Goal: Information Seeking & Learning: Learn about a topic

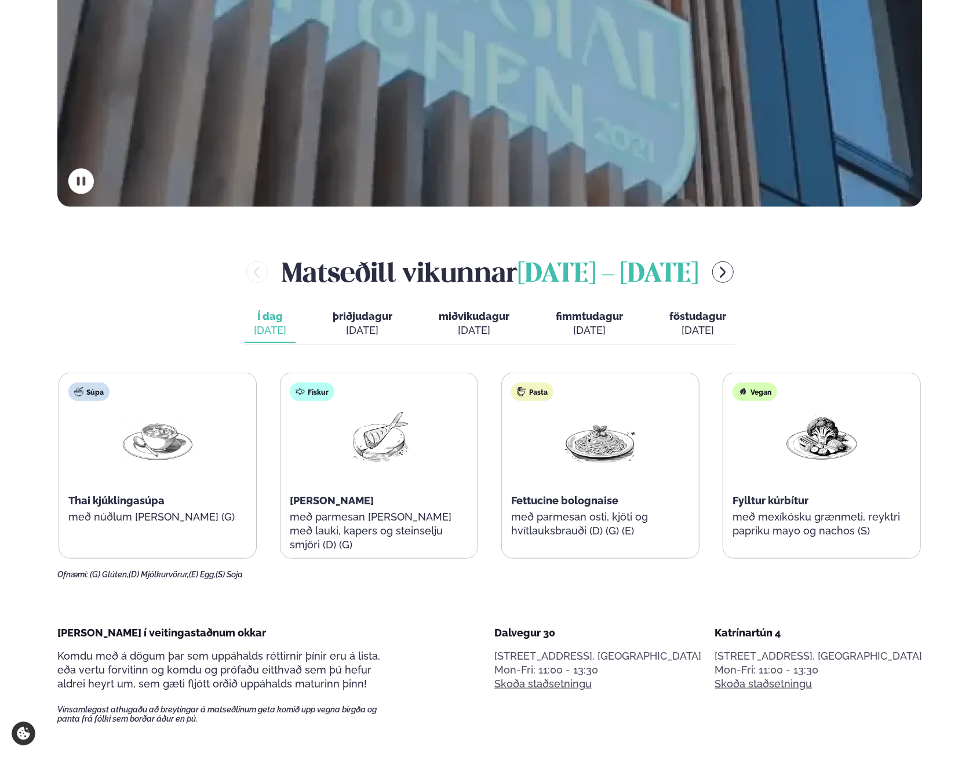
scroll to position [464, 0]
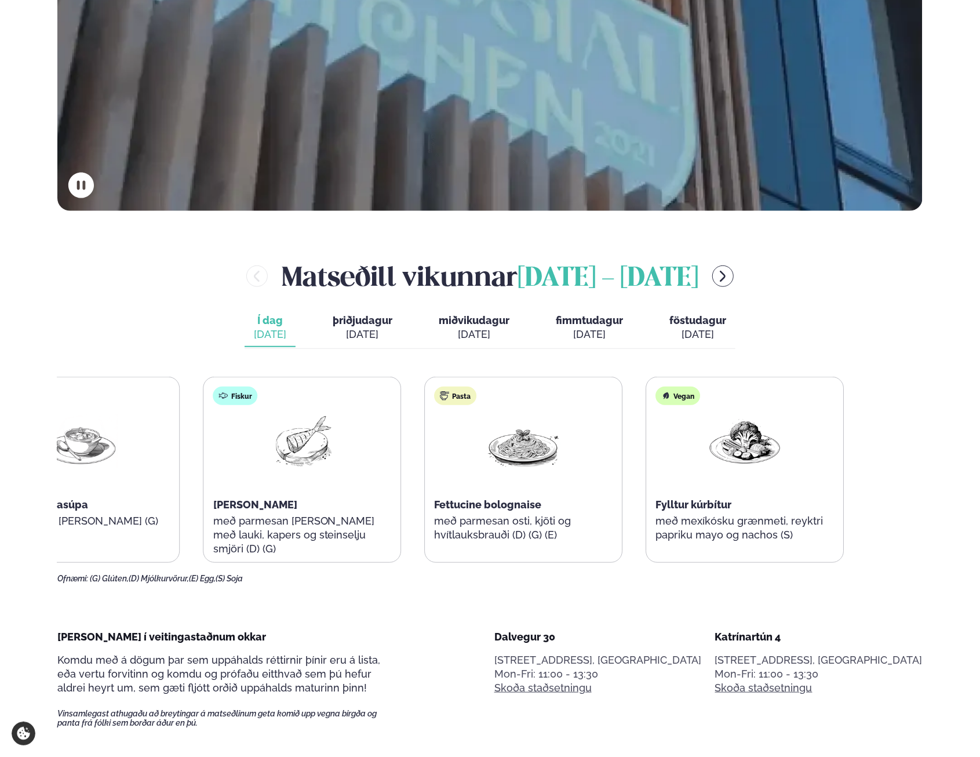
click at [560, 472] on div "Súpa Thai kjúklingasúpa með núðlum [PERSON_NAME] (G) Fiskur Ofnbakaður þorskur …" at bounding box center [413, 470] width 862 height 186
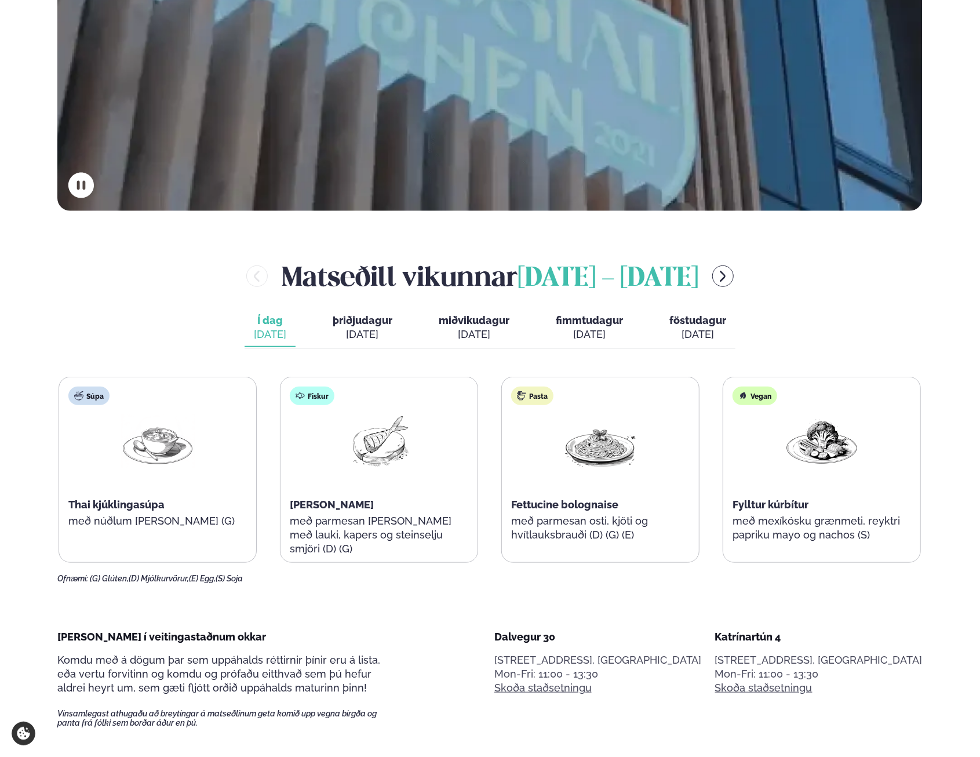
click at [373, 329] on div "[DATE]" at bounding box center [363, 334] width 60 height 14
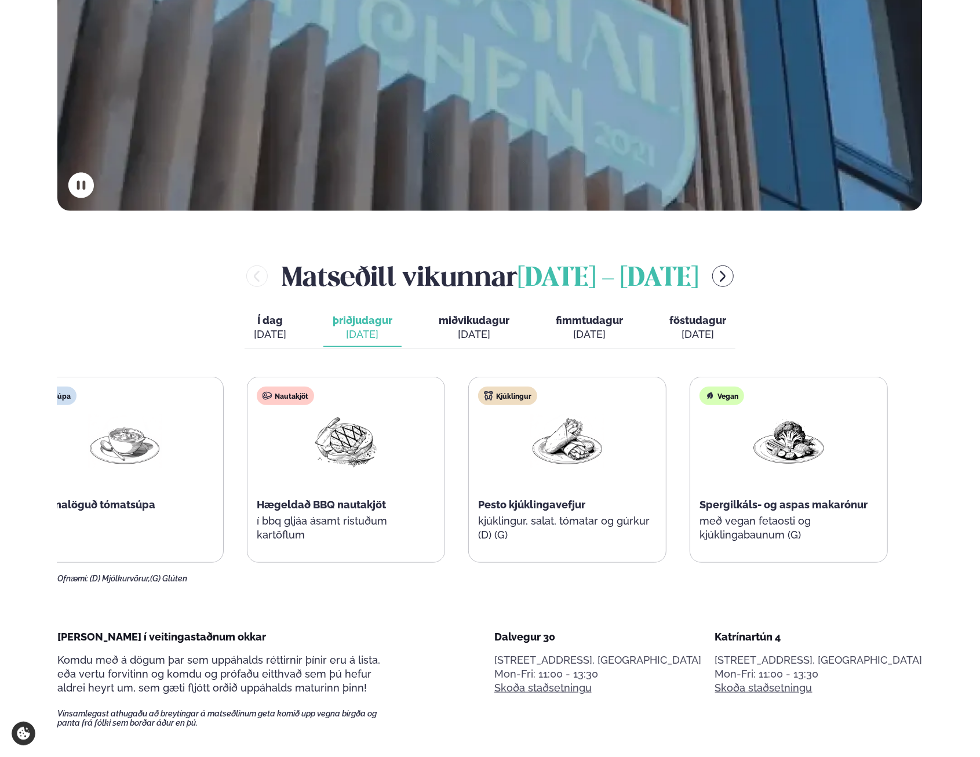
click at [384, 454] on div "Nautakjöt Hægeldað BBQ nautakjöt í bbq gljáa ásamt ristuðum kartöflum" at bounding box center [345, 469] width 197 height 185
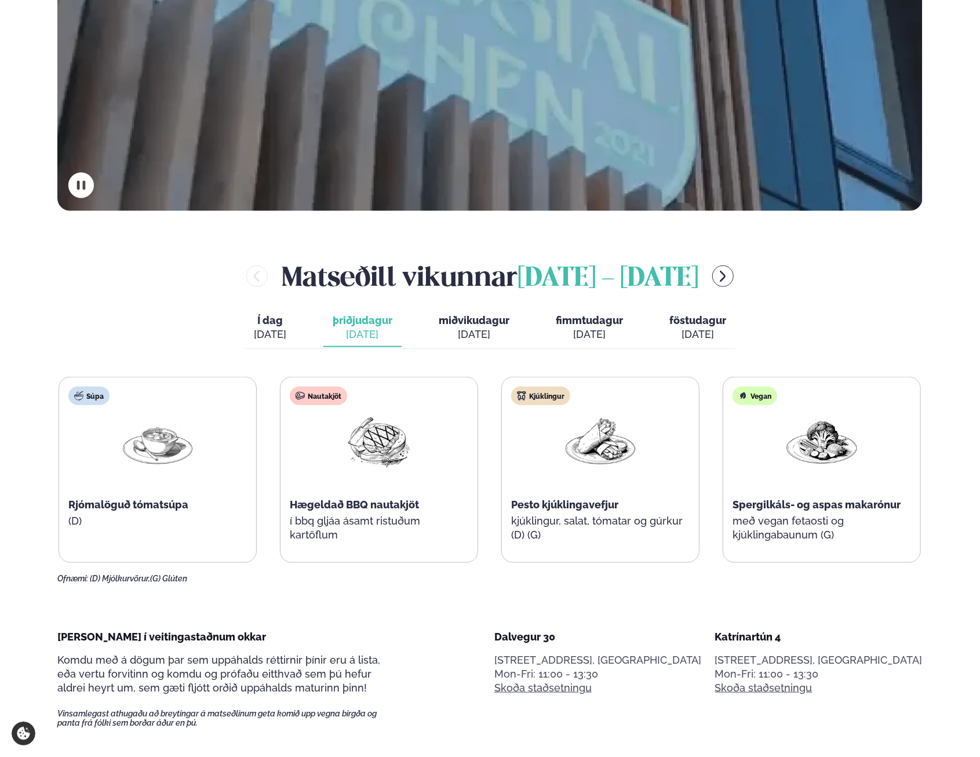
click at [475, 317] on span "miðvikudagur" at bounding box center [474, 320] width 71 height 12
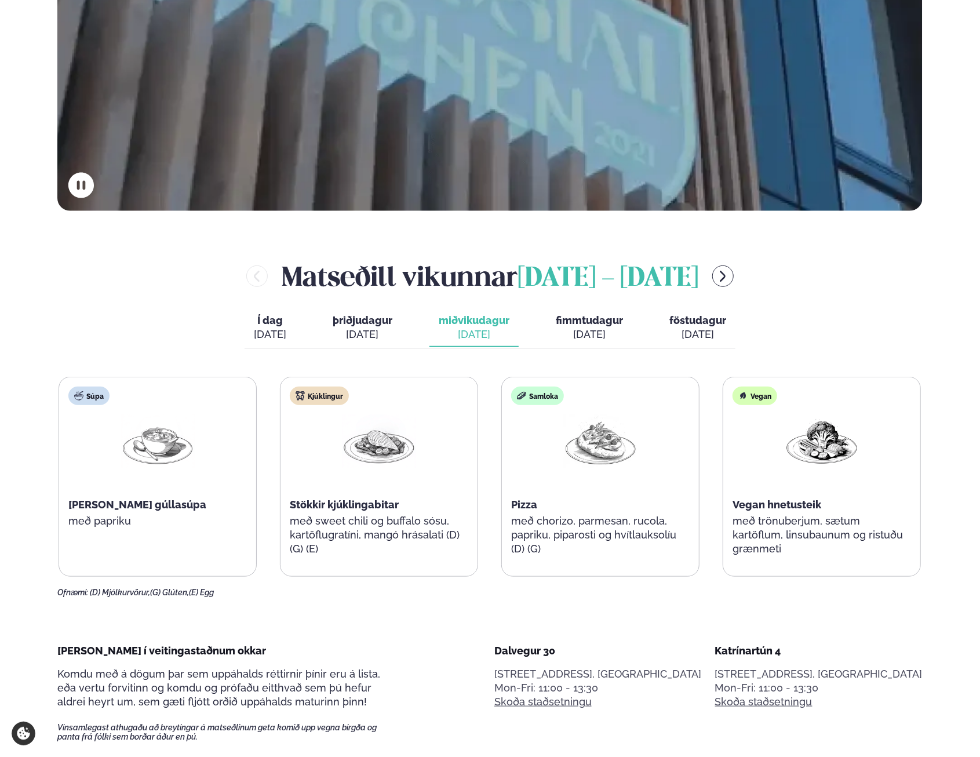
click at [576, 322] on span "fimmtudagur" at bounding box center [589, 320] width 67 height 12
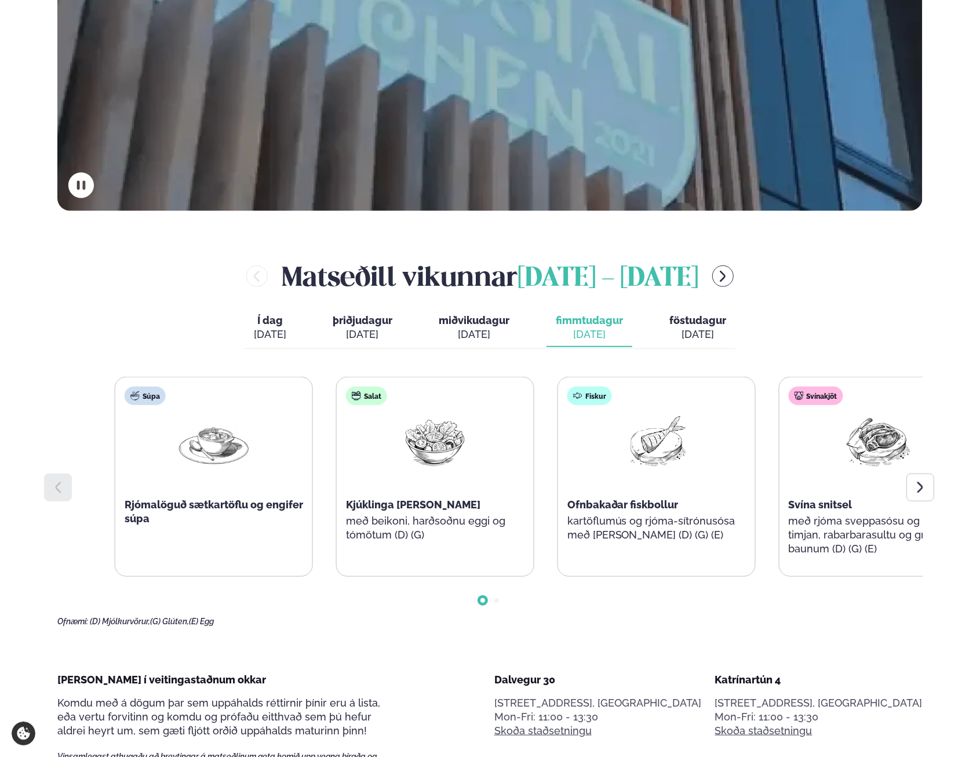
click at [832, 475] on div "Súpa Rjómalöguð sætkartöflu og engifer súpa Salat Kjúklinga [PERSON_NAME] með b…" at bounding box center [546, 477] width 863 height 200
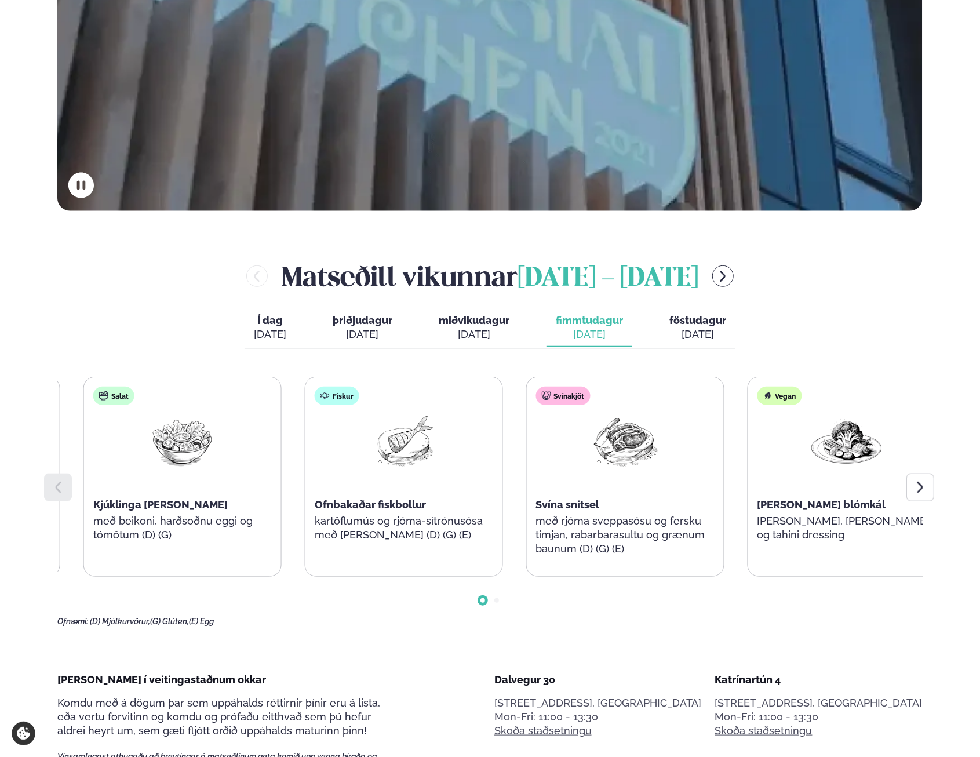
click at [447, 454] on div "Fiskur Ofnbakaðar fiskbollur kartöflumús og rjóma-sítrónusósa með [PERSON_NAME]…" at bounding box center [403, 469] width 197 height 185
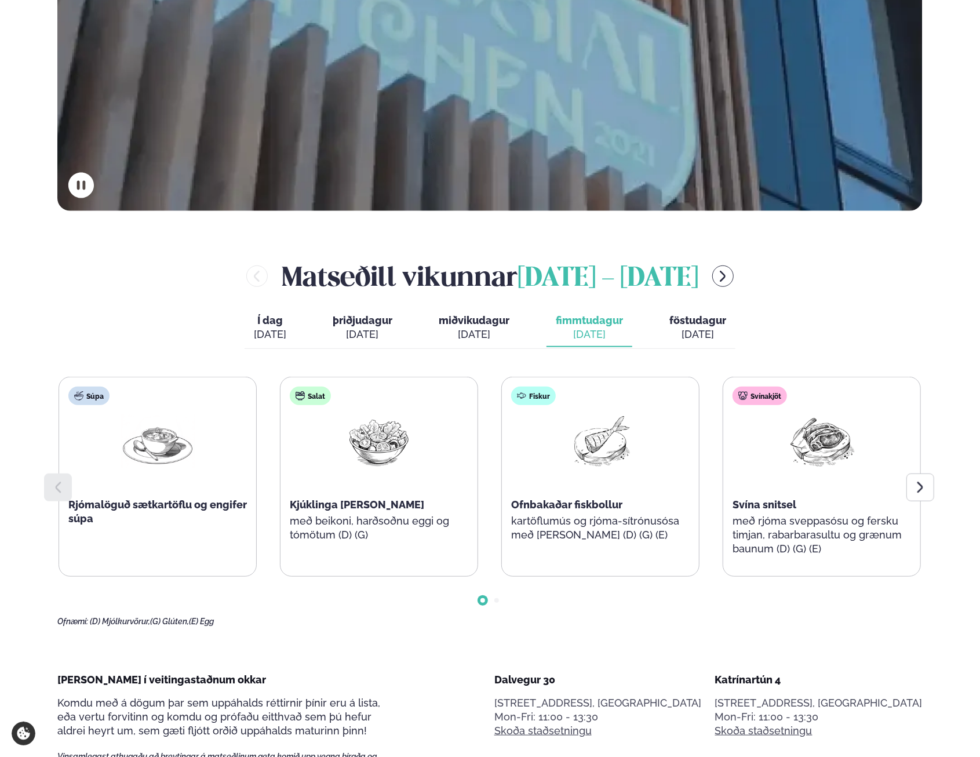
click at [686, 330] on div "[DATE]" at bounding box center [697, 334] width 57 height 14
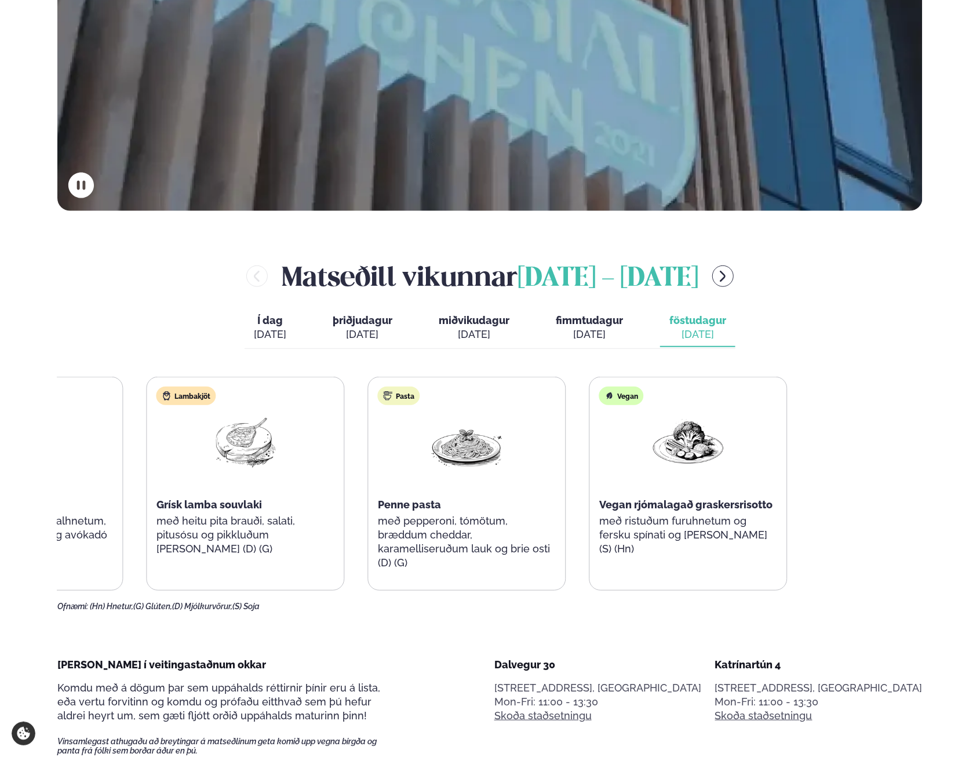
click at [228, 408] on div "Salat Mango og rækjusalat með hunangsristuðum valhnetum, ristuðum brauðmolum og…" at bounding box center [356, 484] width 862 height 214
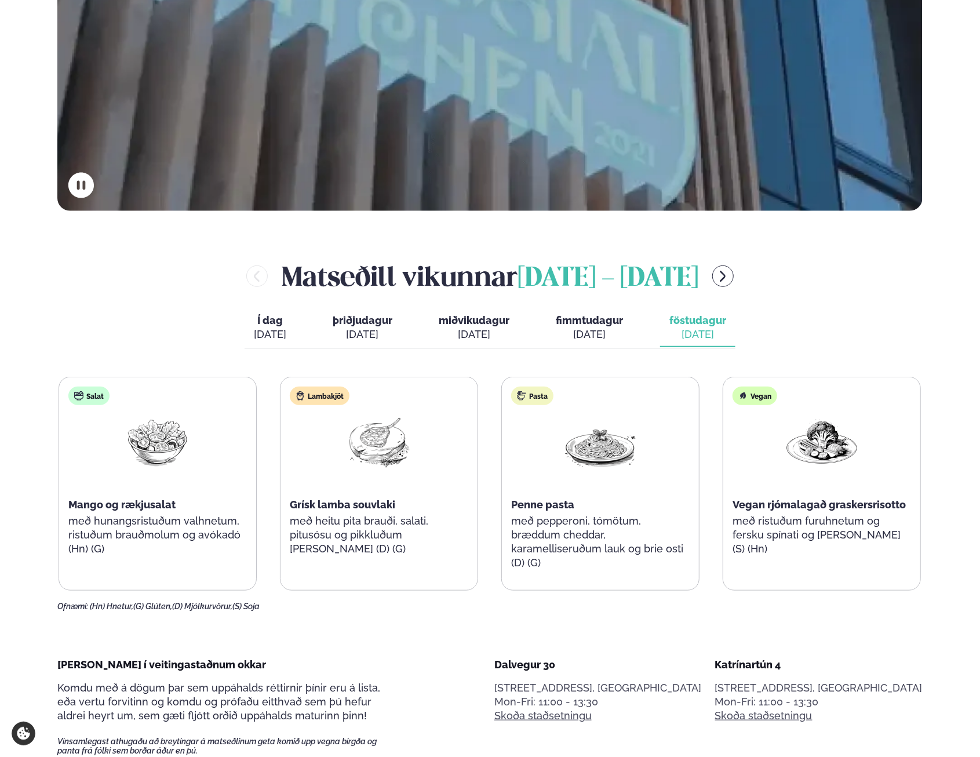
click at [393, 329] on button "þriðjudagur þri. [DATE]" at bounding box center [362, 328] width 78 height 38
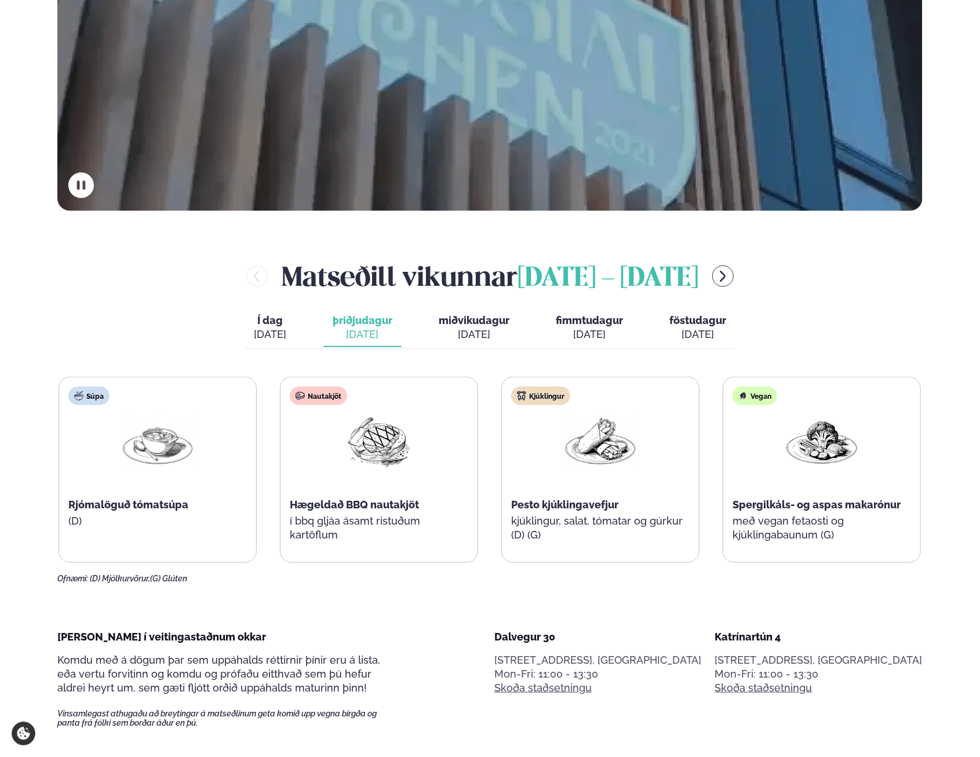
click at [456, 319] on span "miðvikudagur" at bounding box center [474, 320] width 71 height 12
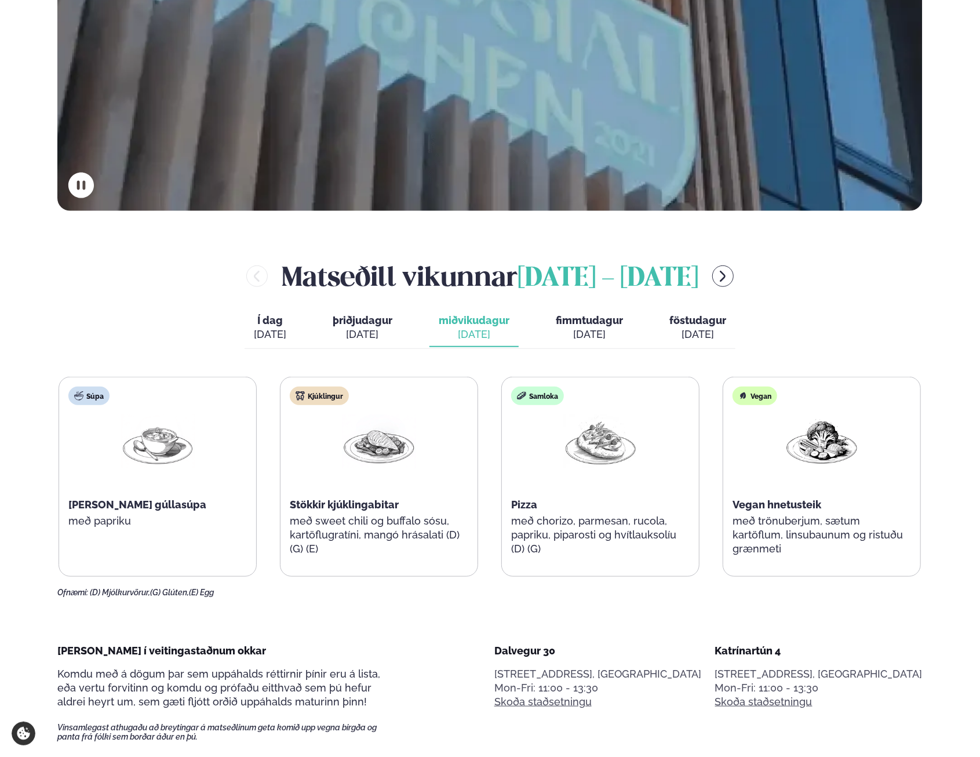
click at [258, 320] on span "Í dag" at bounding box center [270, 320] width 32 height 14
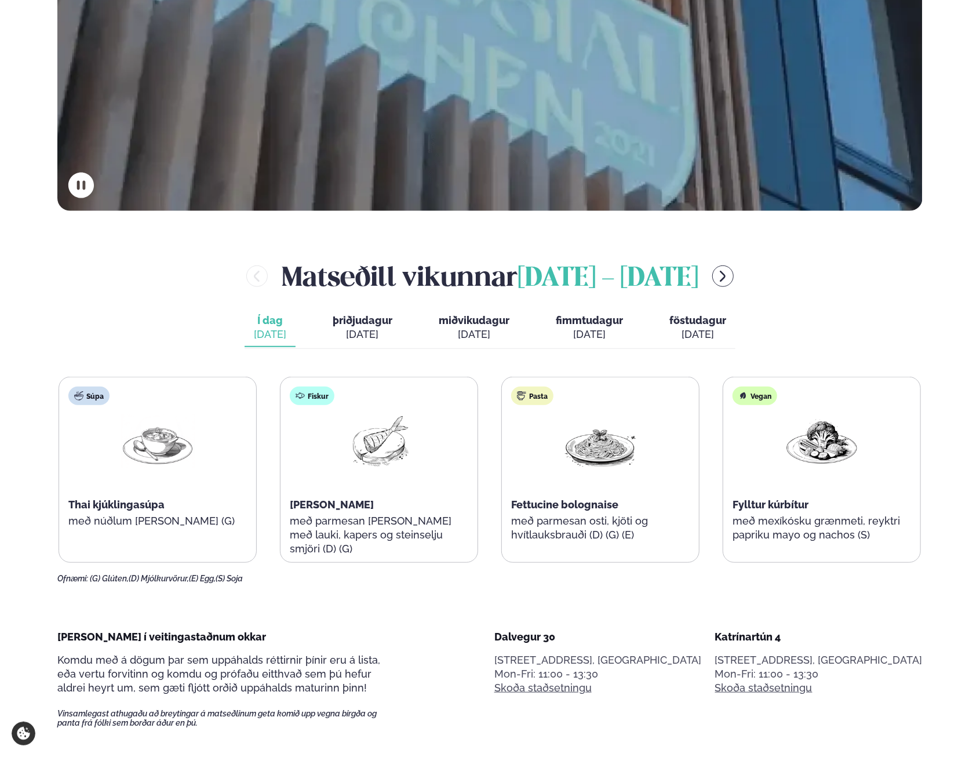
click at [350, 323] on span "þriðjudagur" at bounding box center [363, 320] width 60 height 12
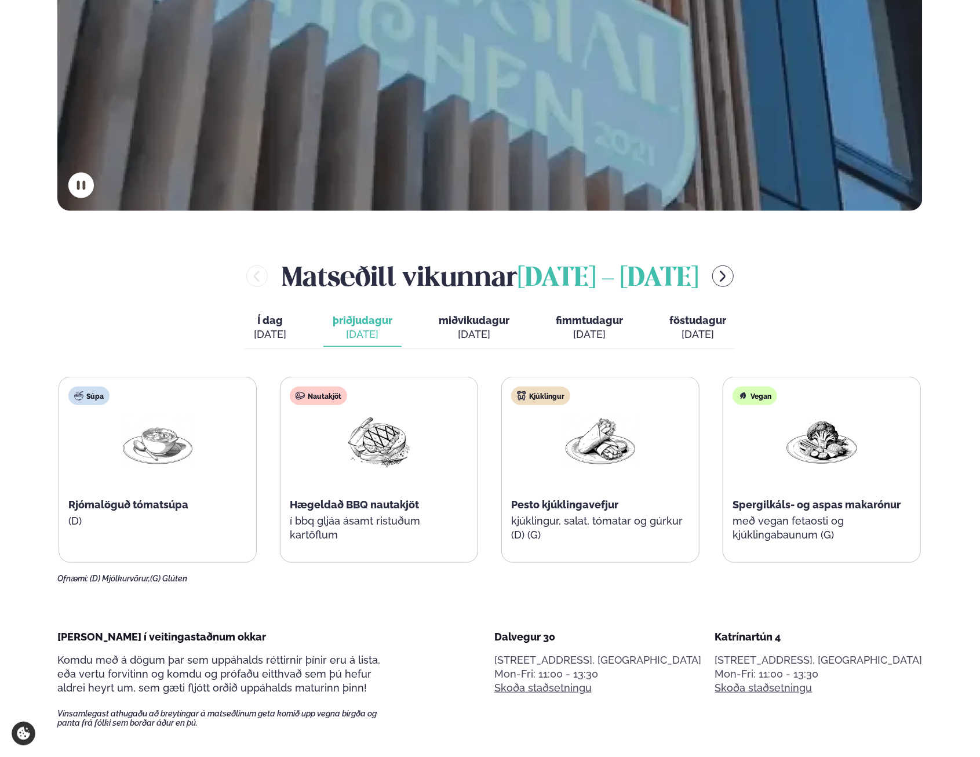
click at [492, 345] on button "miðvikudagur mið. [DATE]" at bounding box center [473, 328] width 89 height 38
